Goal: Information Seeking & Learning: Learn about a topic

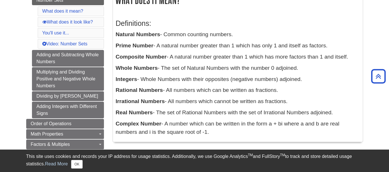
scroll to position [107, 0]
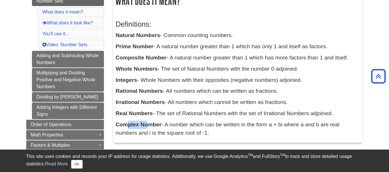
drag, startPoint x: 130, startPoint y: 125, endPoint x: 149, endPoint y: 121, distance: 20.0
click at [149, 121] on p "Complex Number - A number which can be written in the form a + bi where a and b…" at bounding box center [238, 129] width 244 height 17
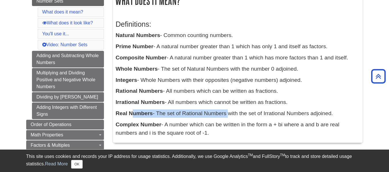
drag, startPoint x: 134, startPoint y: 113, endPoint x: 228, endPoint y: 109, distance: 93.7
click at [228, 109] on div "Definitions: Natural Numbers - Common counting numbers. Prime Number - A natura…" at bounding box center [238, 77] width 244 height 126
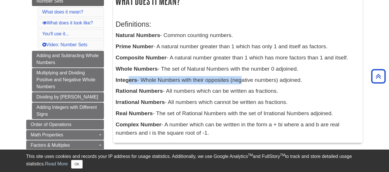
drag, startPoint x: 128, startPoint y: 79, endPoint x: 239, endPoint y: 83, distance: 111.2
click at [239, 83] on p "Integers - Whole Numbers with their opposites (negative numbers) adjoined." at bounding box center [238, 80] width 244 height 8
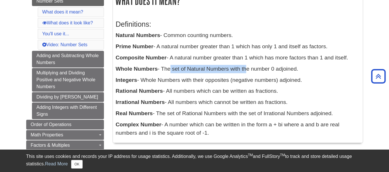
drag, startPoint x: 169, startPoint y: 69, endPoint x: 245, endPoint y: 69, distance: 76.6
click at [245, 69] on p "Whole Numbers - The set of Natural Numbers with the number 0 adjoined." at bounding box center [238, 69] width 244 height 8
click at [298, 67] on p "Whole Numbers - The set of Natural Numbers with the number 0 adjoined." at bounding box center [238, 69] width 244 height 8
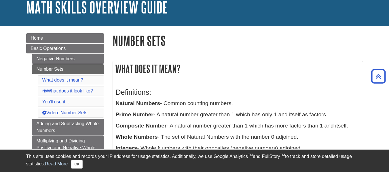
scroll to position [0, 0]
